Goal: Task Accomplishment & Management: Manage account settings

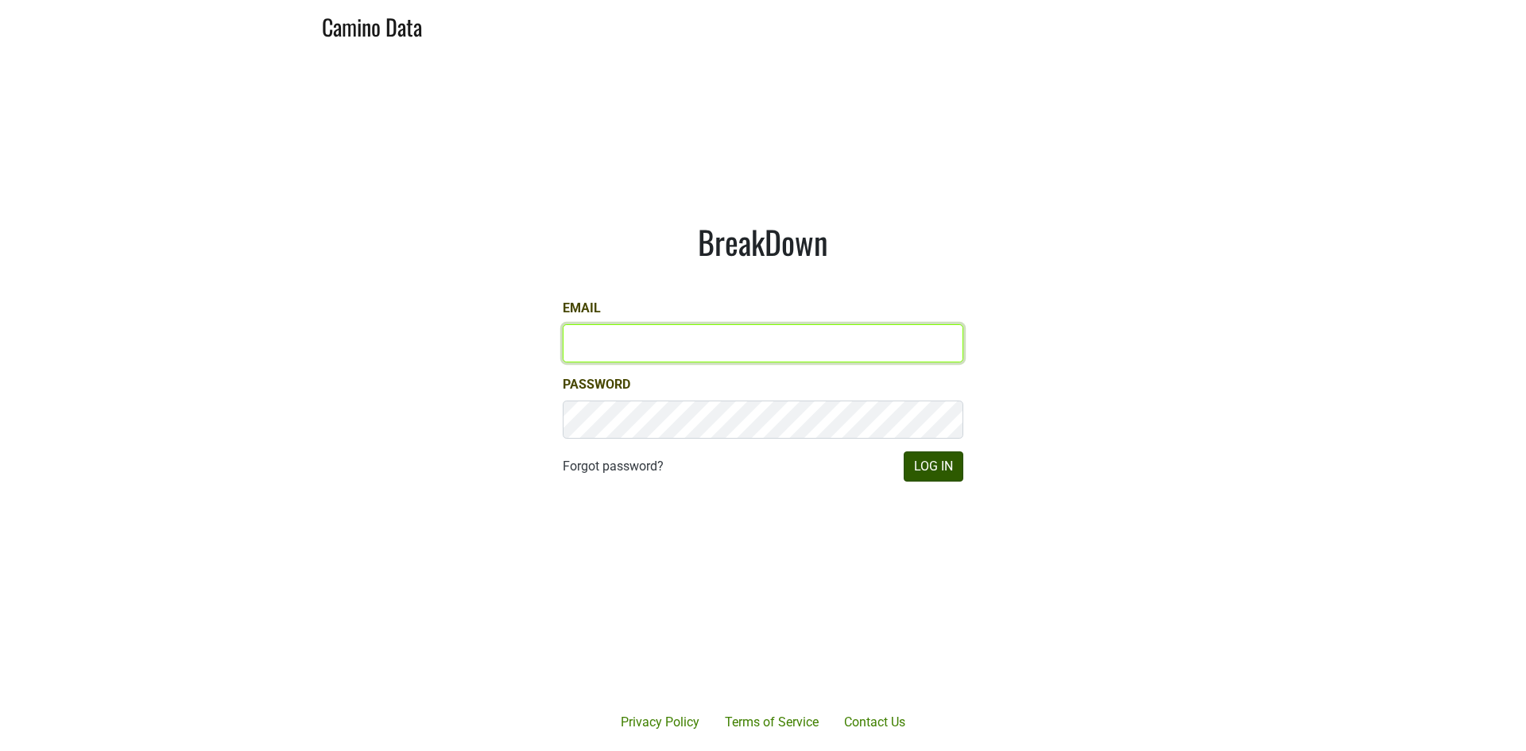
type input "james@jonata.com"
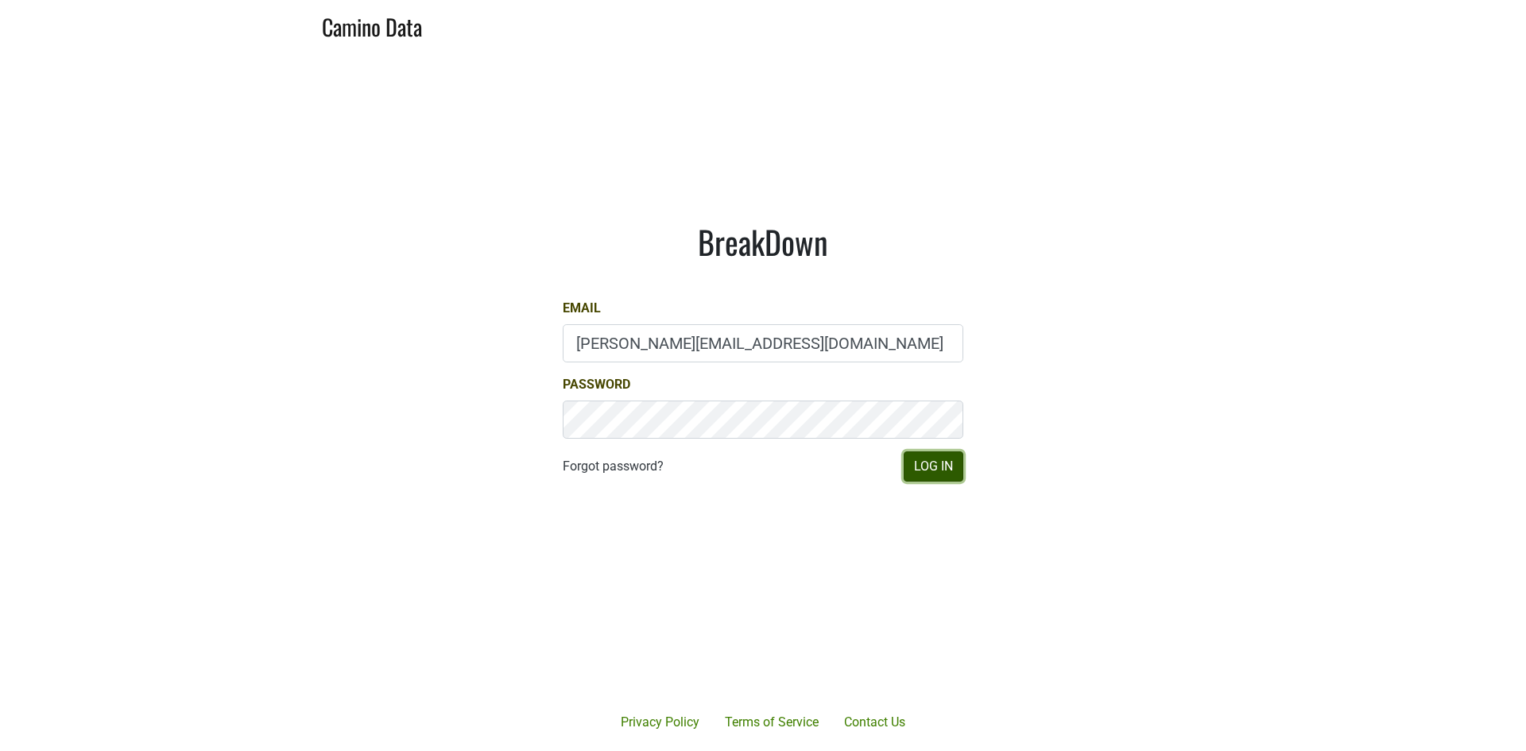
click at [943, 471] on button "Log In" at bounding box center [934, 467] width 60 height 30
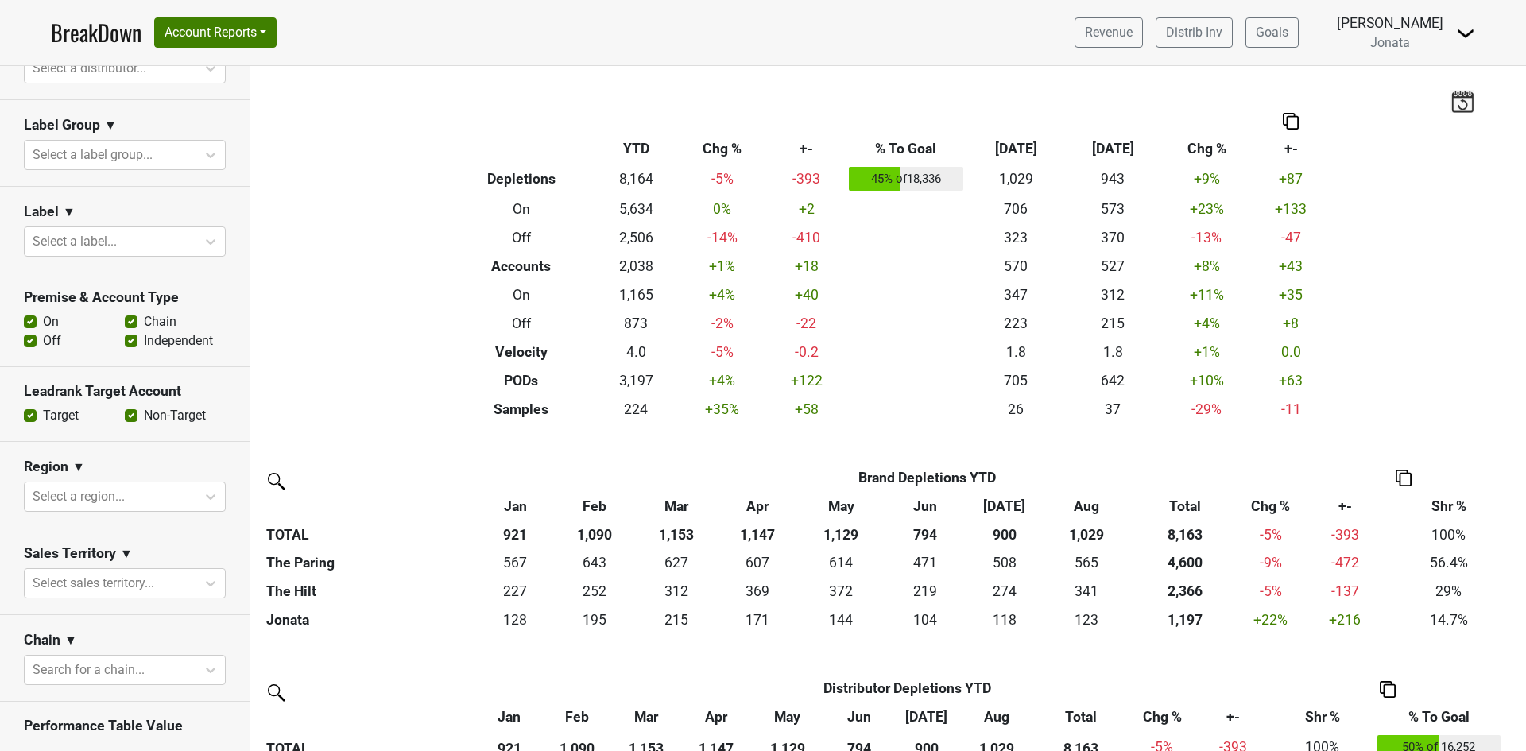
scroll to position [397, 0]
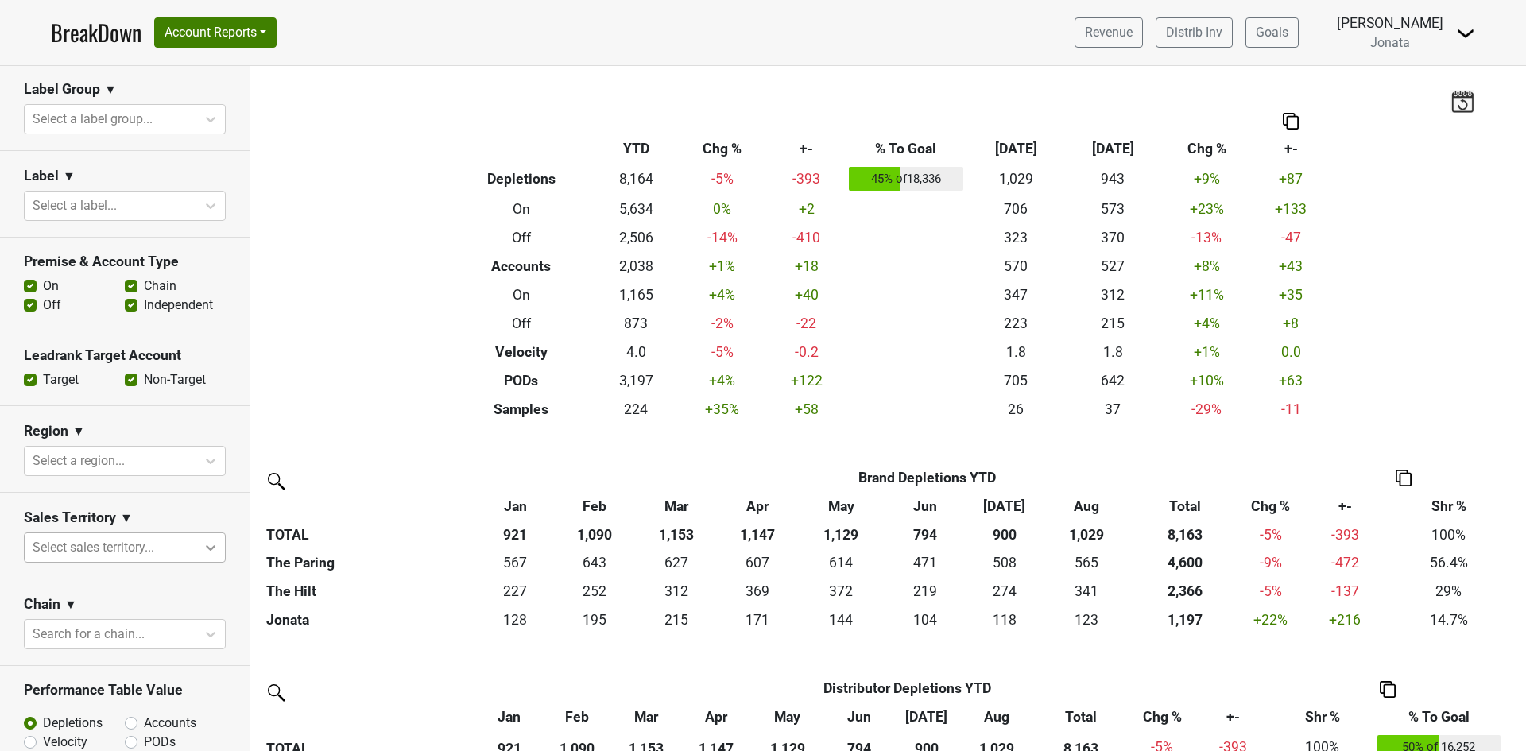
click at [203, 544] on icon at bounding box center [211, 548] width 16 height 16
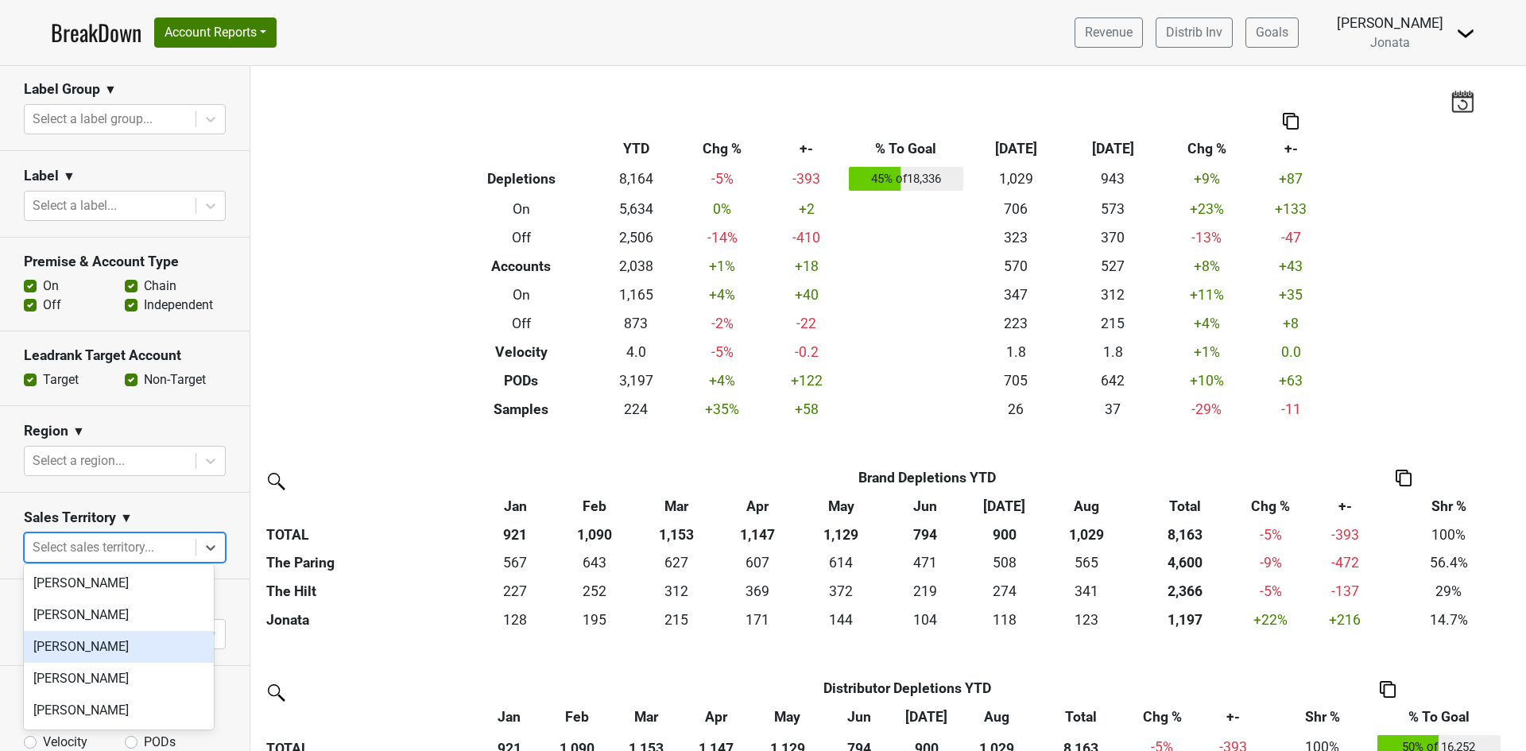
click at [126, 646] on div "[PERSON_NAME]" at bounding box center [119, 647] width 190 height 32
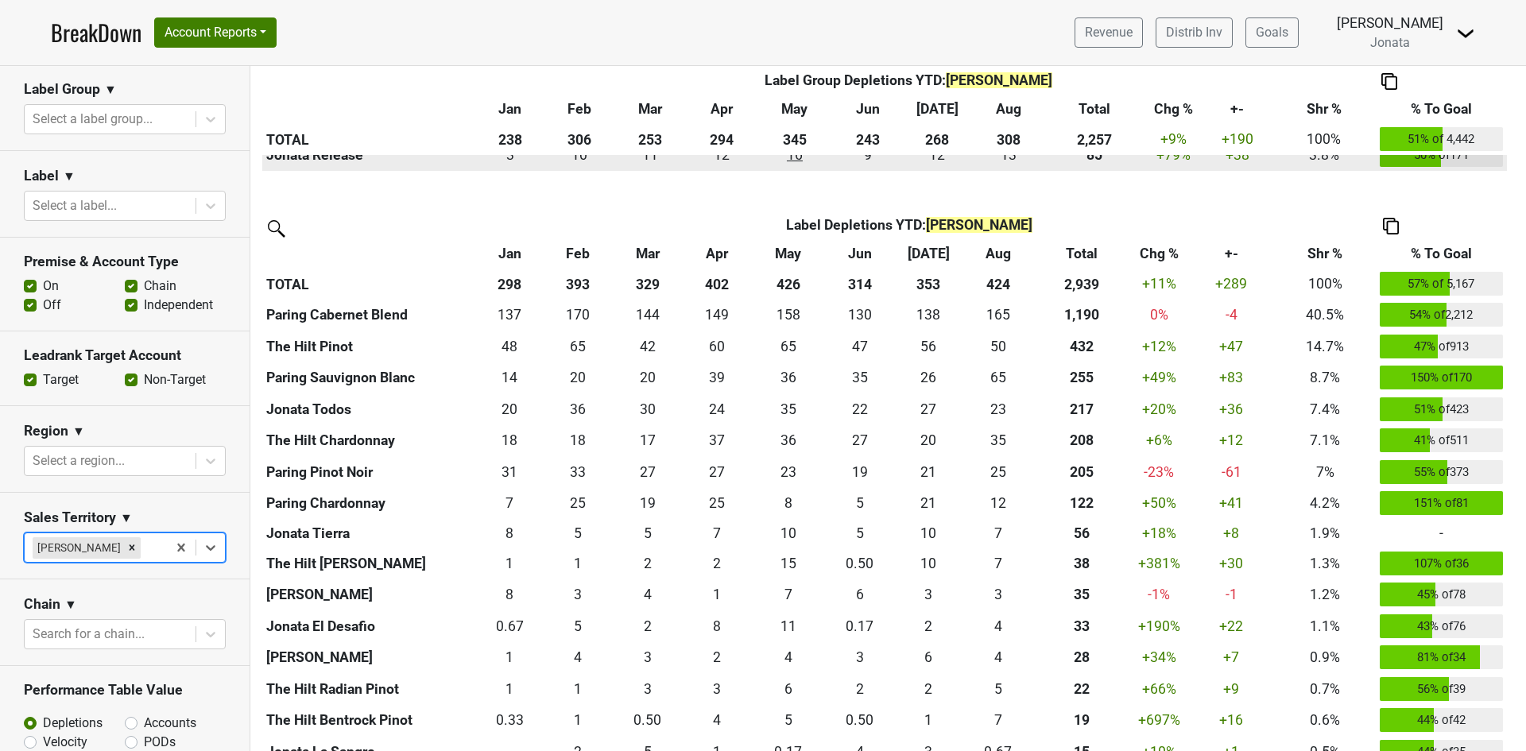
scroll to position [1192, 0]
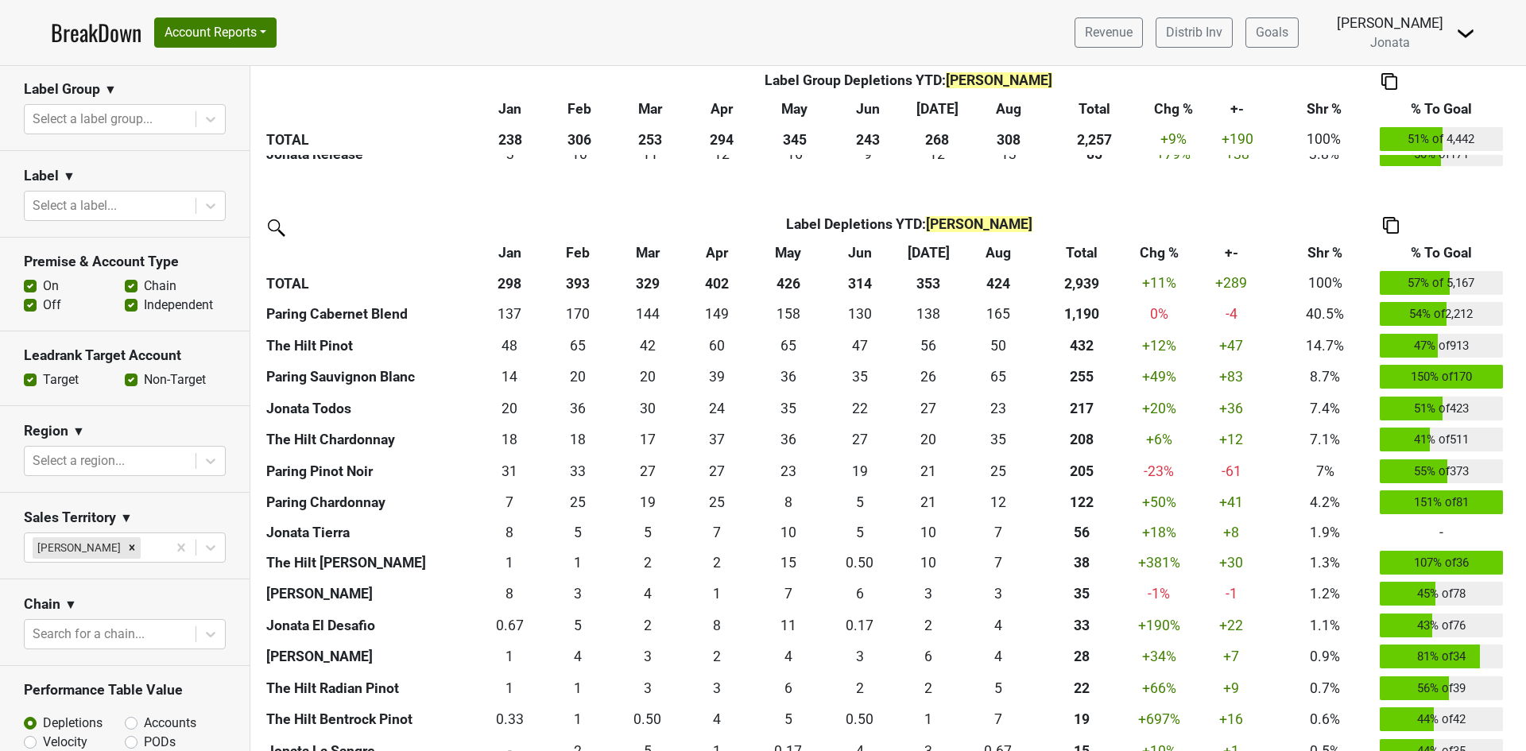
click at [1427, 250] on th "% To Goal" at bounding box center [1441, 252] width 131 height 29
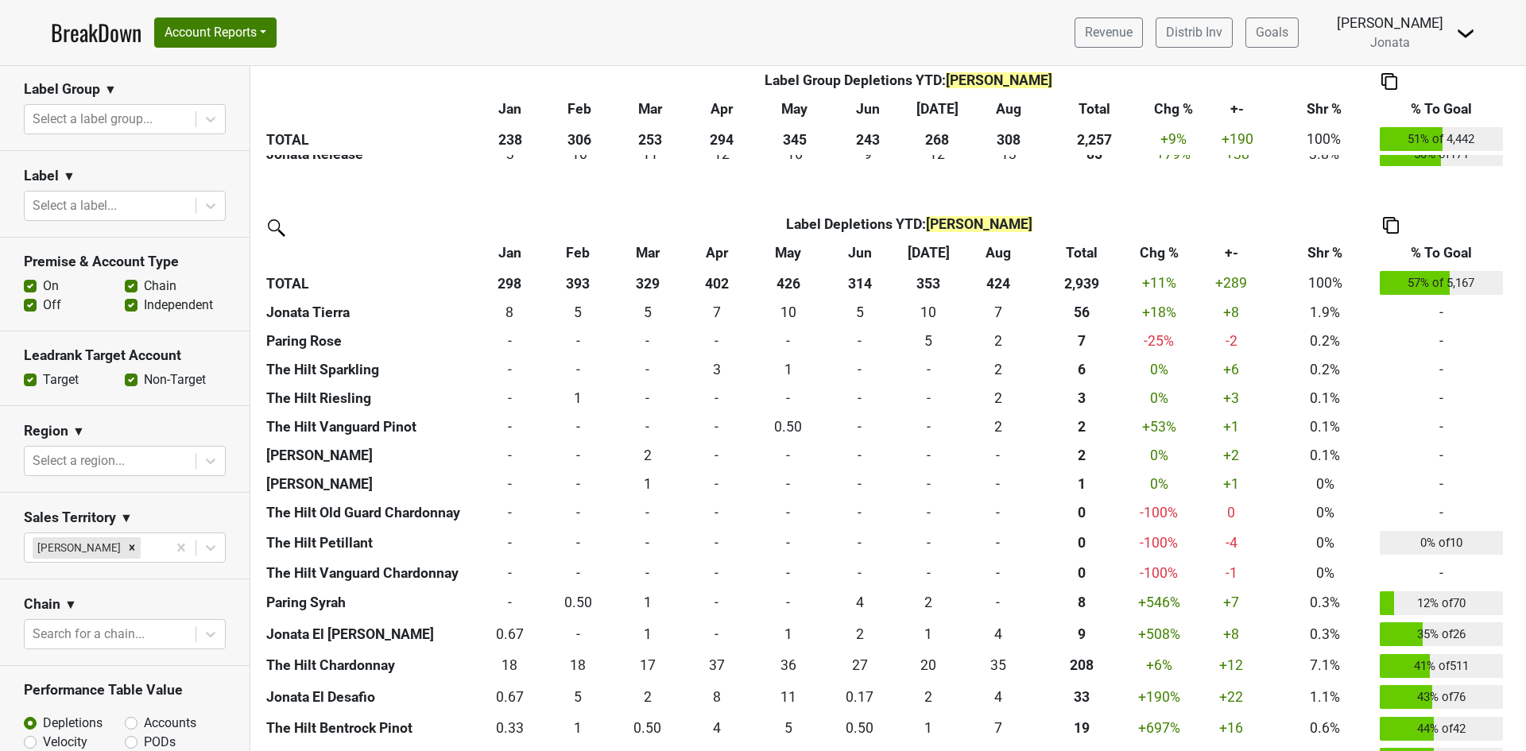
click at [1427, 250] on th "% To Goal" at bounding box center [1441, 252] width 131 height 29
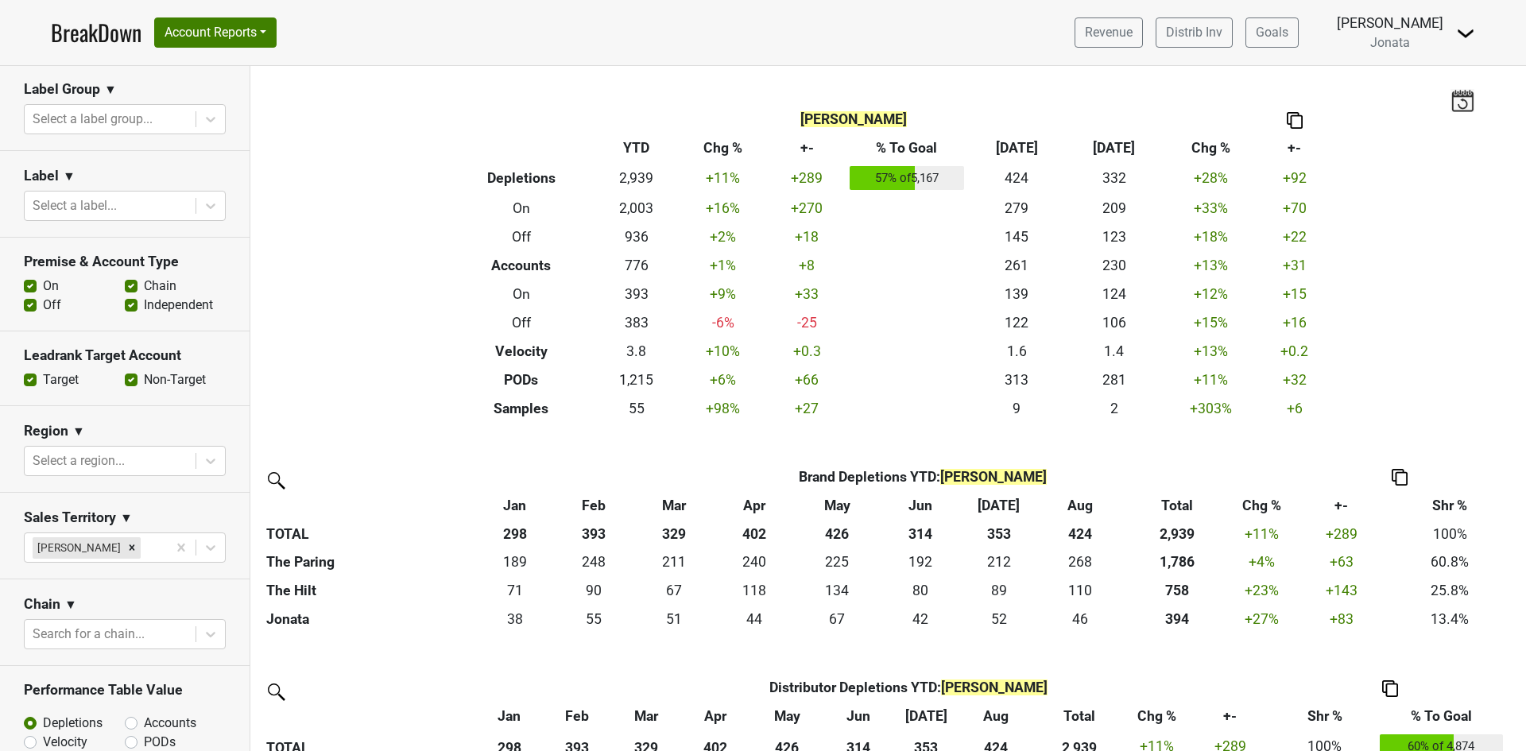
scroll to position [0, 0]
